Goal: Information Seeking & Learning: Learn about a topic

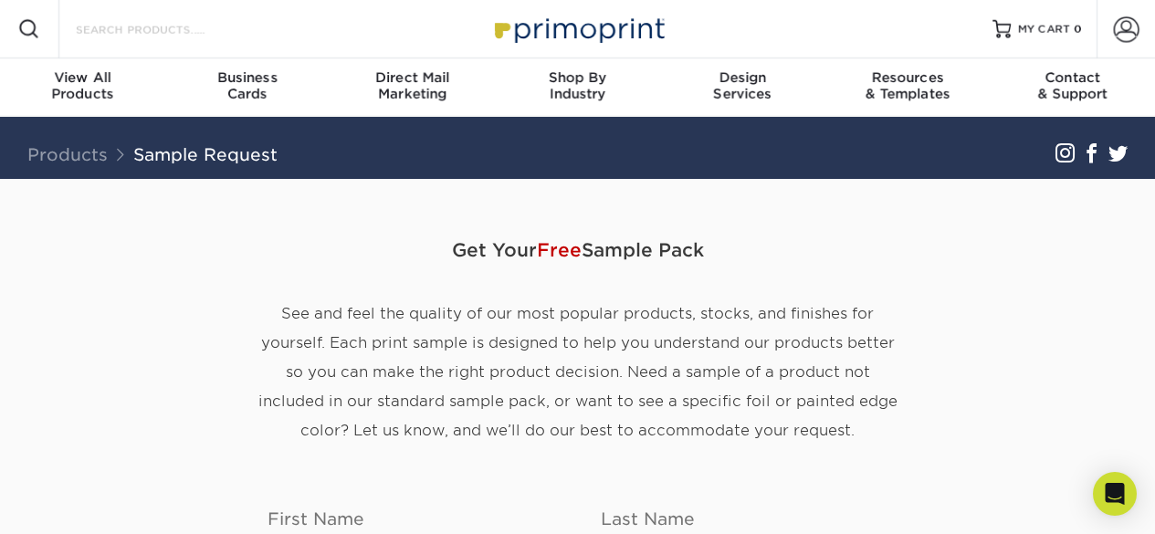
click at [114, 30] on input "Search Products" at bounding box center [163, 29] width 178 height 22
click at [584, 47] on img at bounding box center [578, 28] width 183 height 39
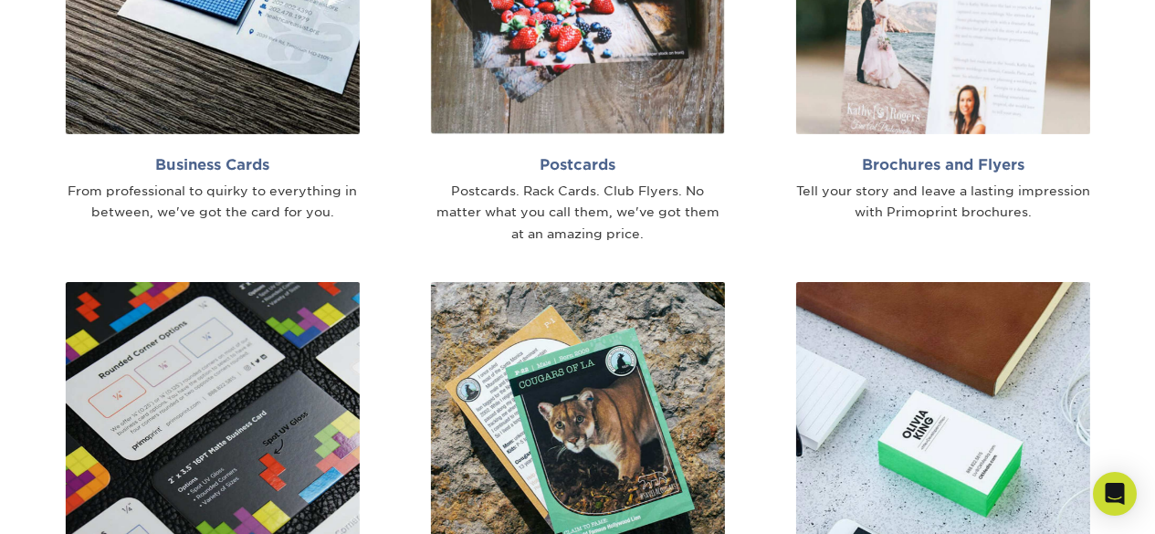
scroll to position [1264, 0]
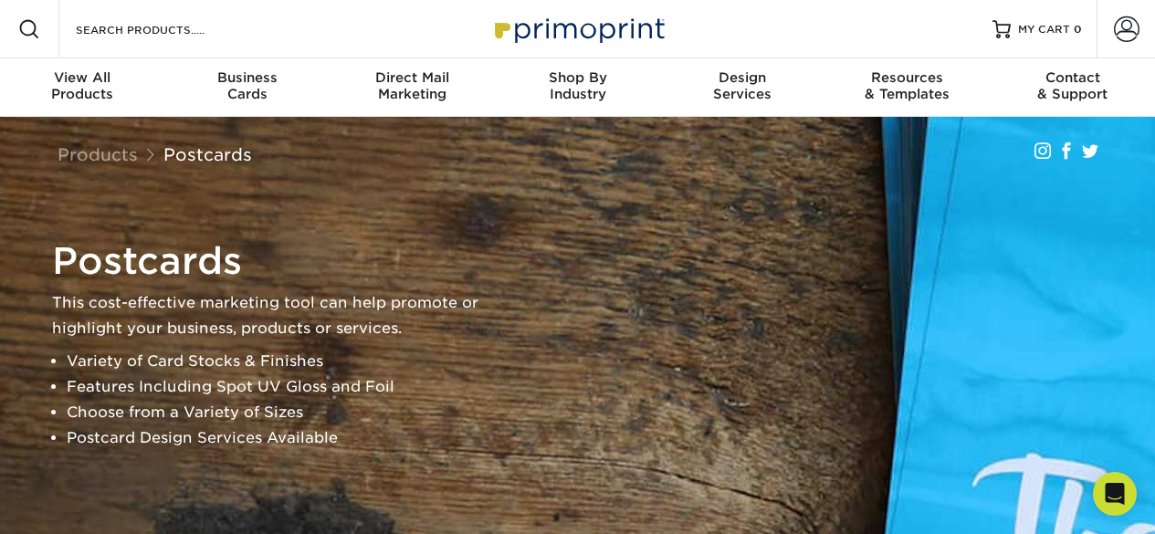
click at [607, 32] on img at bounding box center [578, 28] width 183 height 39
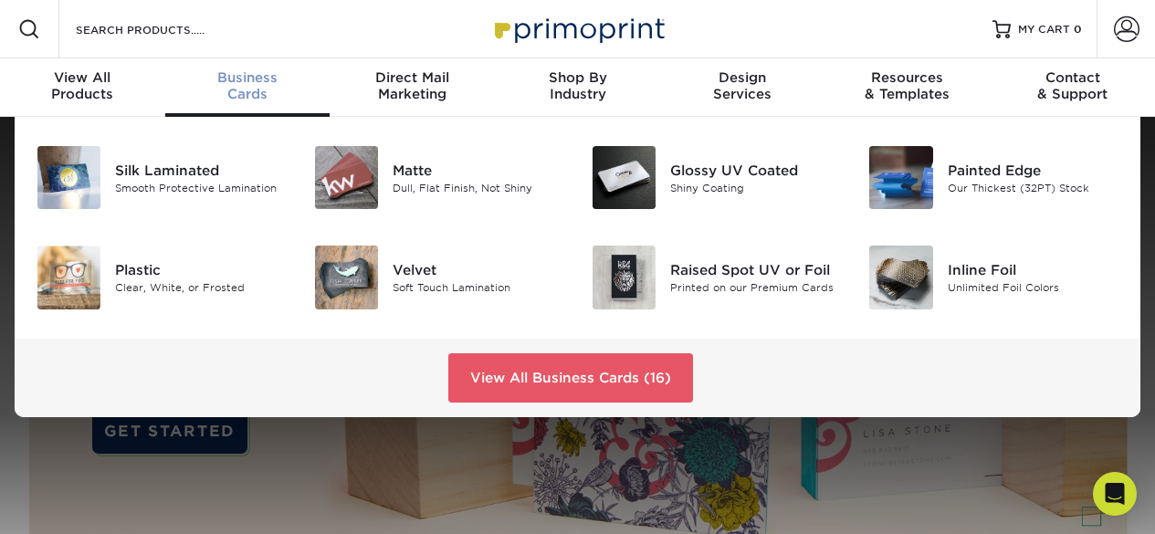
click at [244, 88] on div "Business Cards" at bounding box center [247, 85] width 165 height 33
click at [415, 204] on div "Matte Dull, Flat Finish, Not Shiny" at bounding box center [485, 177] width 185 height 63
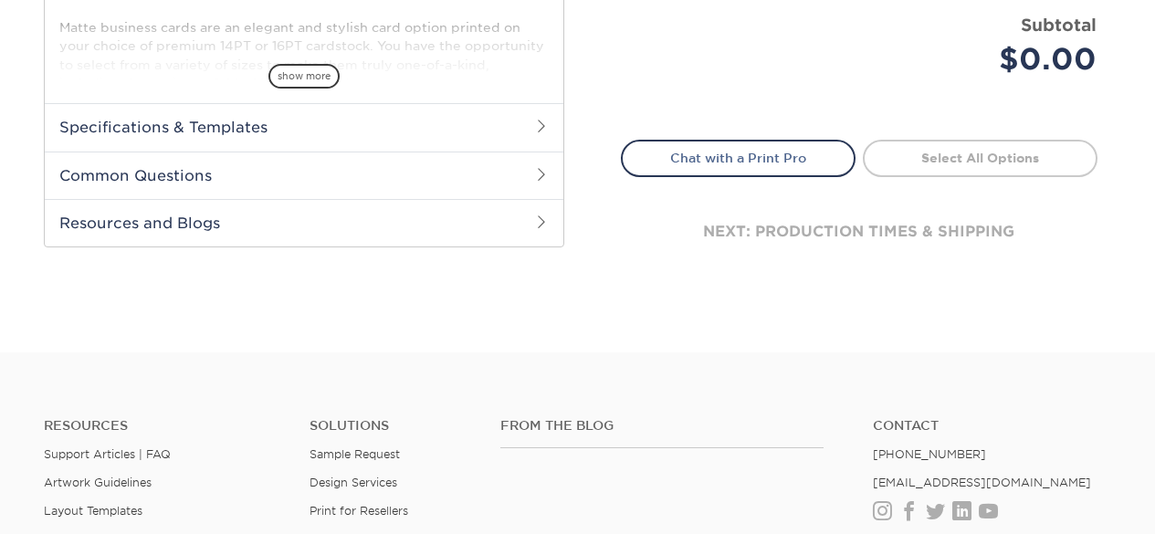
scroll to position [771, 0]
click at [191, 188] on h2 "Common Questions" at bounding box center [304, 175] width 519 height 47
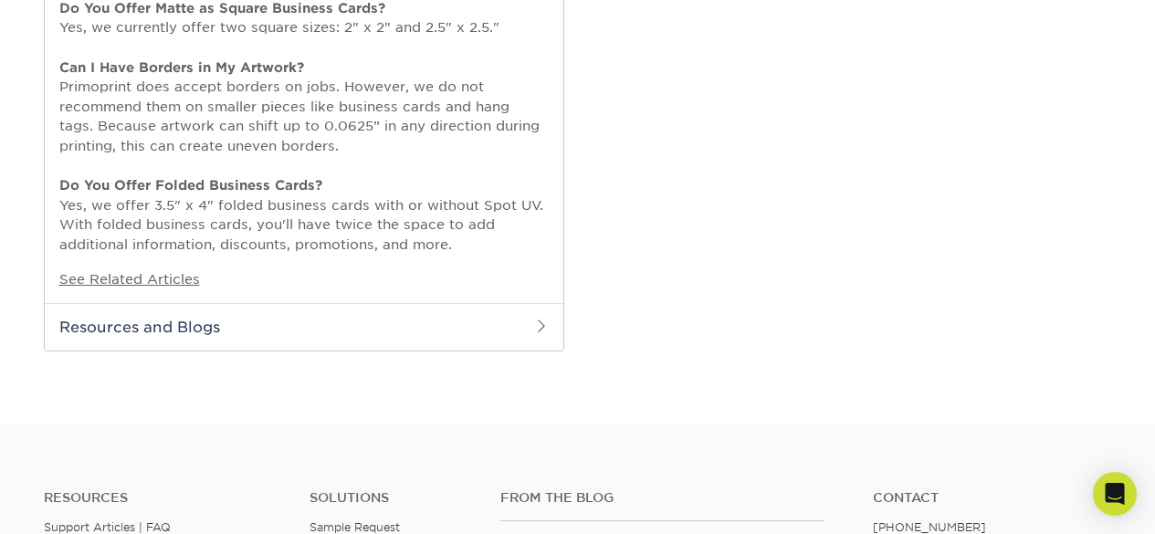
scroll to position [1392, 0]
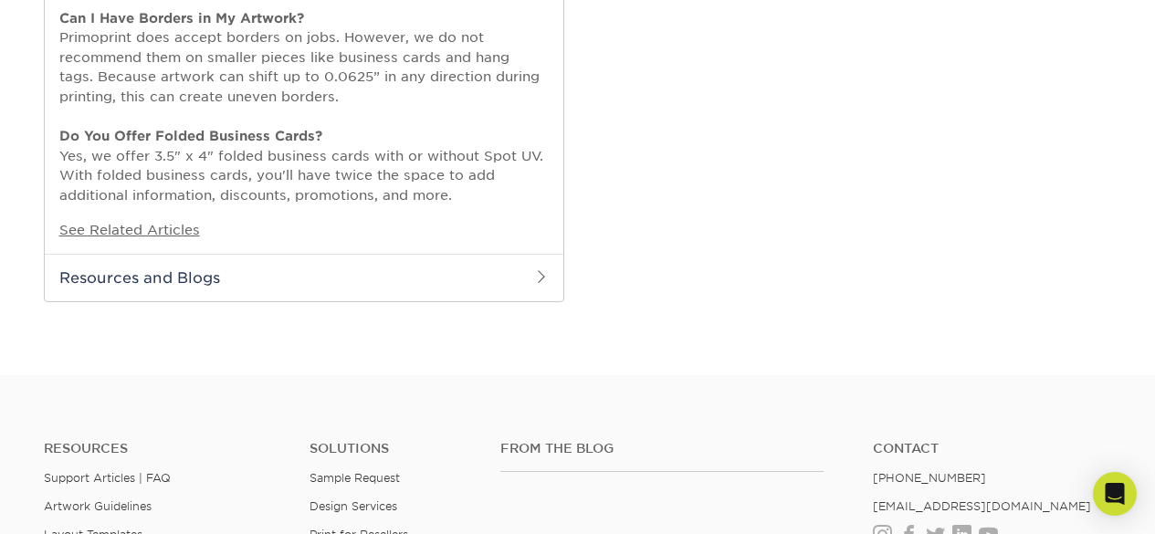
click at [157, 276] on h2 "Resources and Blogs" at bounding box center [304, 277] width 519 height 47
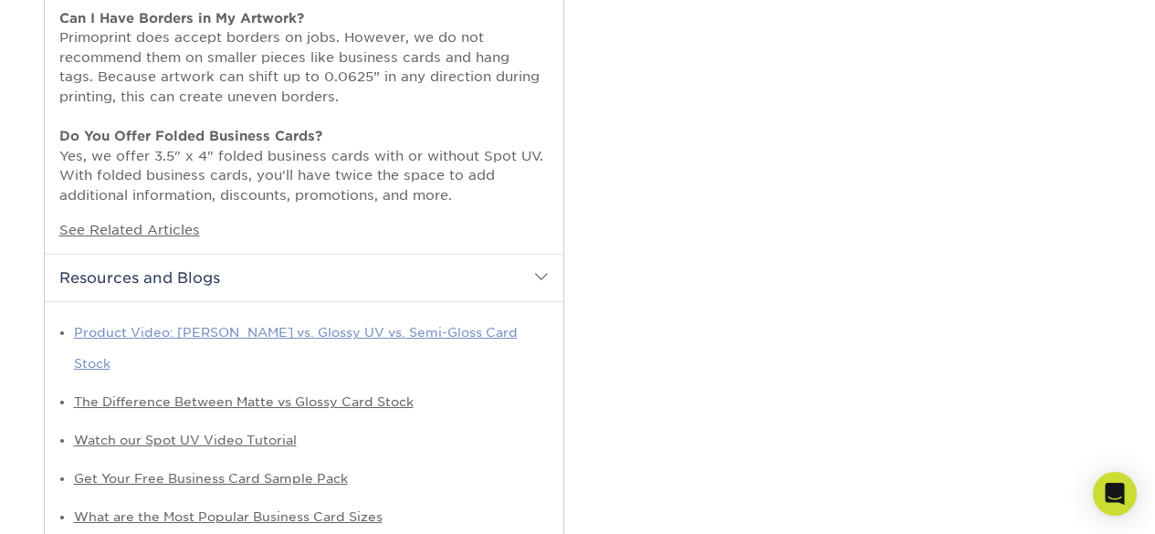
click at [254, 337] on link "Product Video: Matte vs. Glossy UV vs. Semi-Gloss Card Stock" at bounding box center [296, 348] width 444 height 46
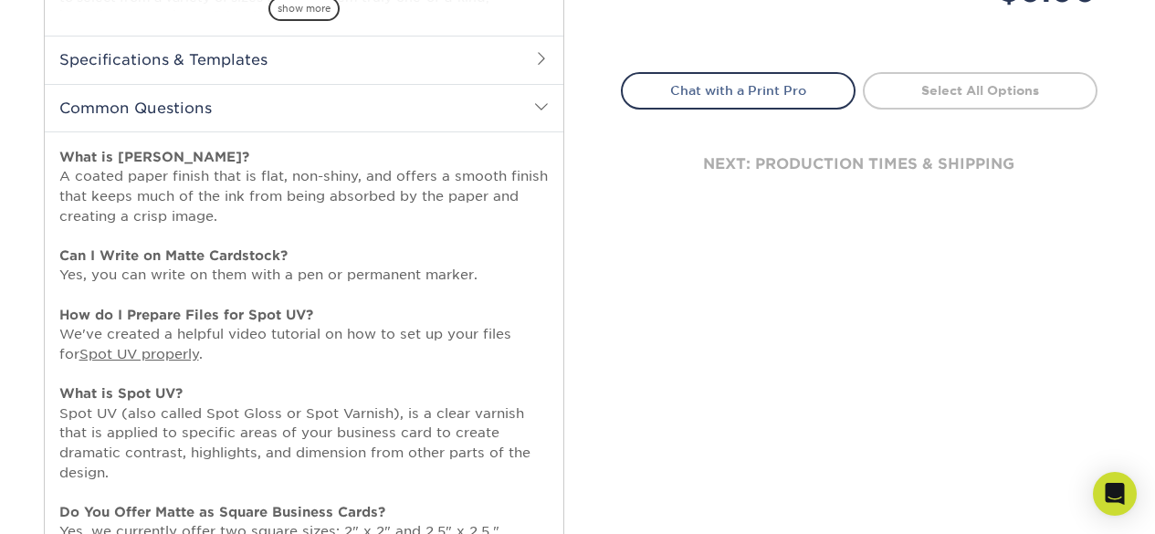
scroll to position [763, 0]
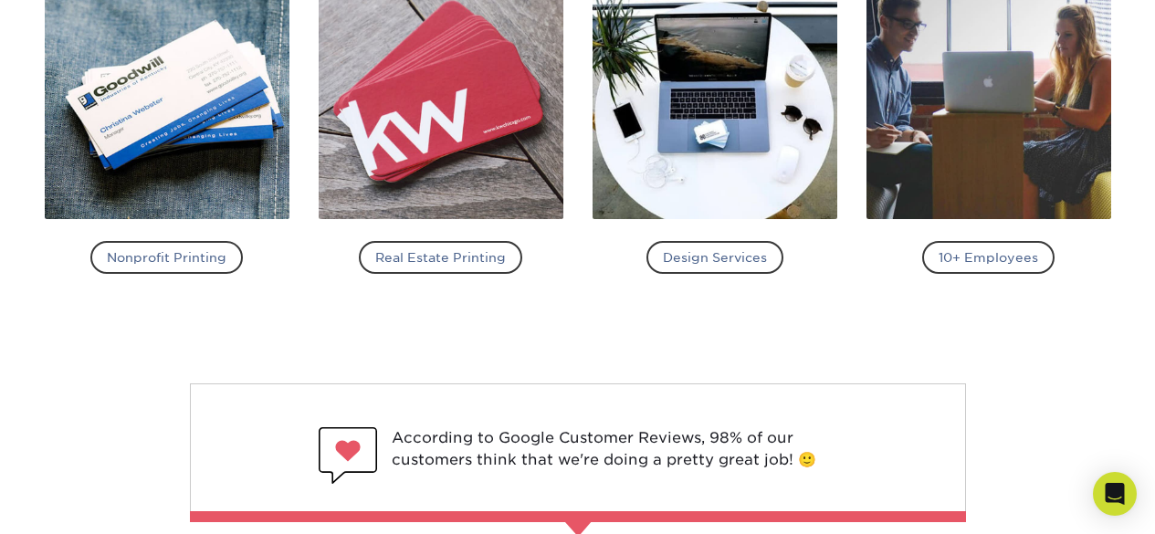
scroll to position [2171, 0]
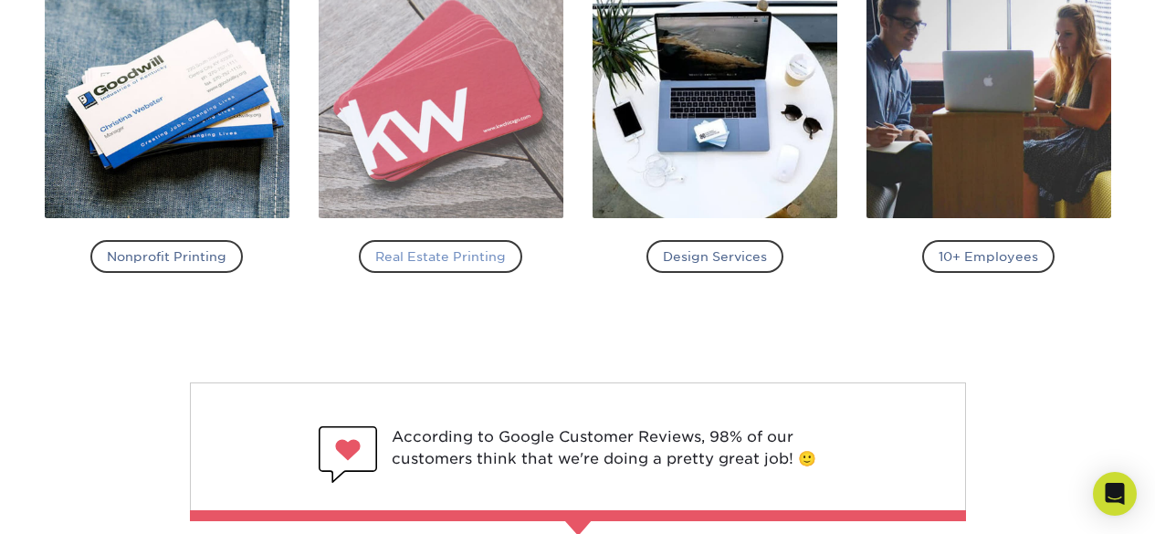
click at [451, 253] on h4 "Real Estate Printing" at bounding box center [440, 256] width 163 height 33
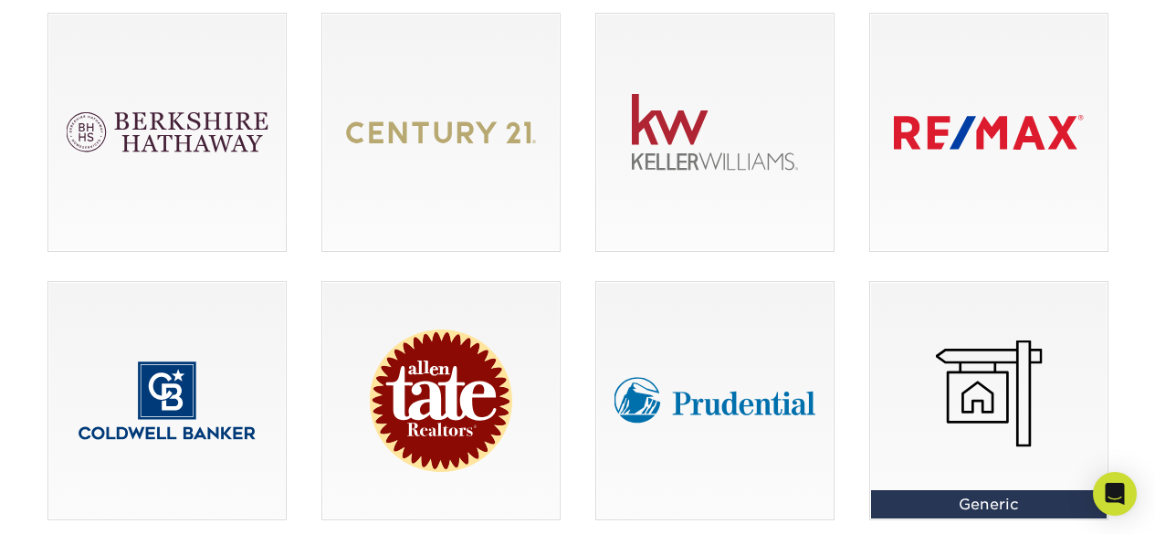
scroll to position [1318, 0]
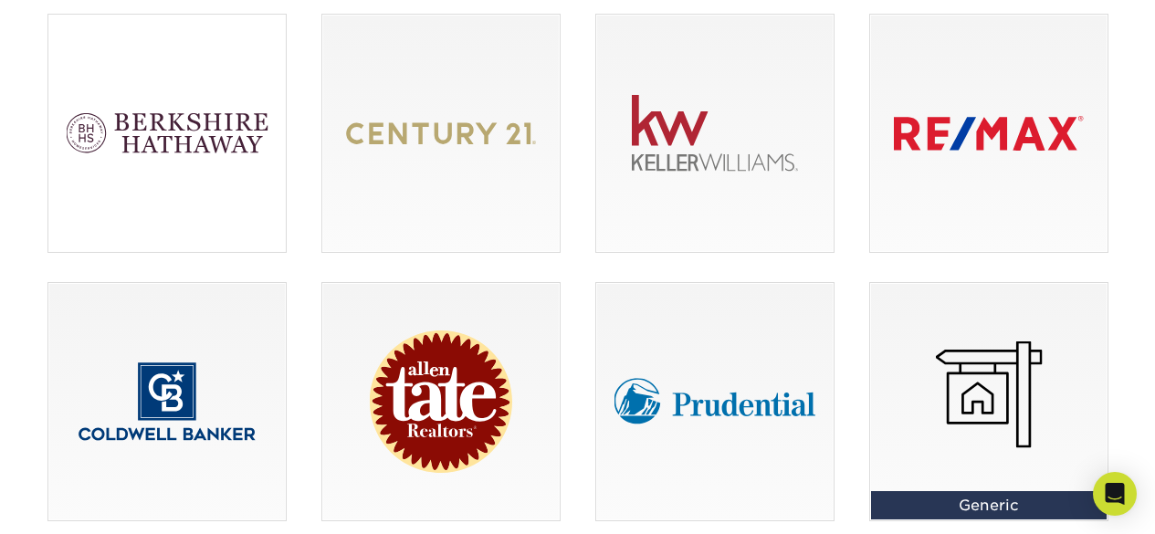
click at [178, 129] on div at bounding box center [166, 133] width 237 height 237
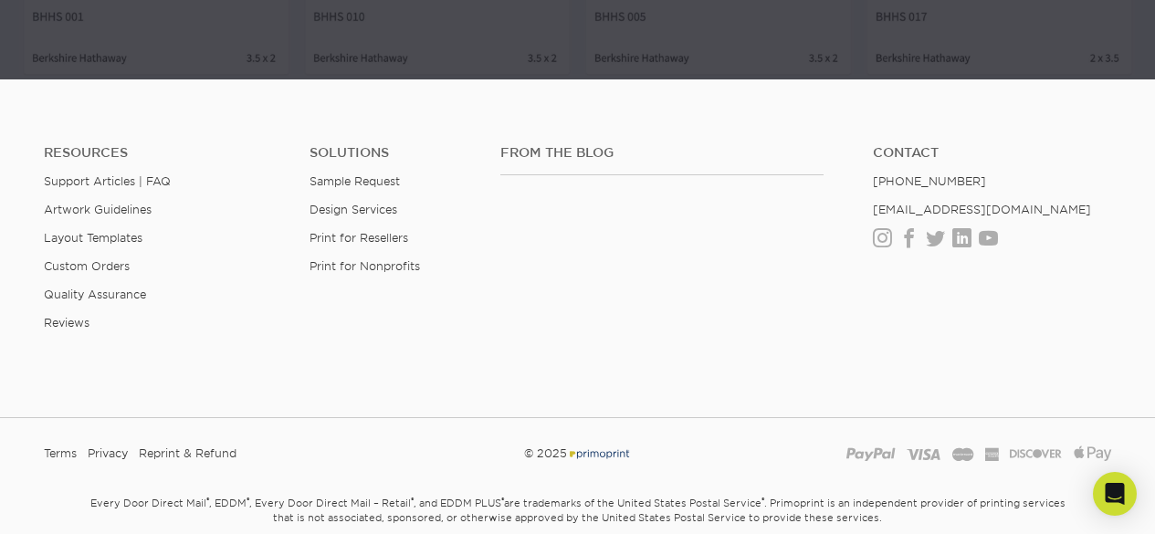
scroll to position [1476, 0]
